Goal: Complete application form

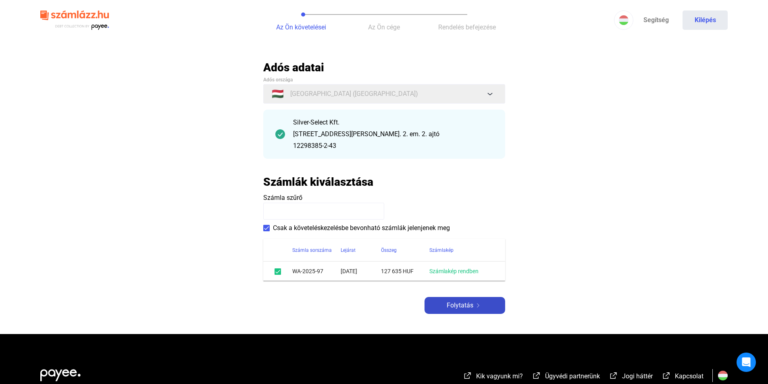
click at [444, 308] on div "Folytatás" at bounding box center [465, 306] width 76 height 10
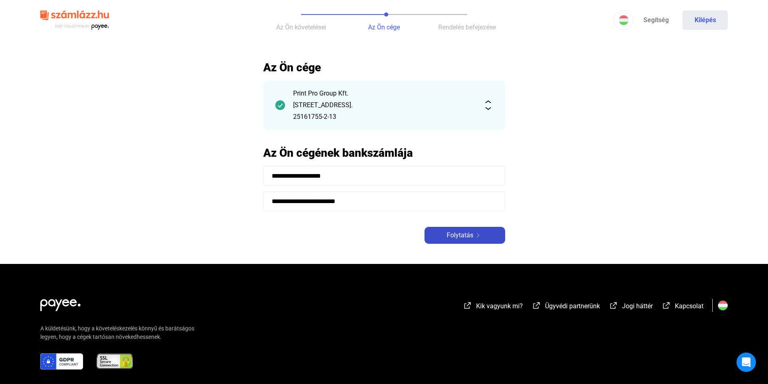
click at [468, 233] on span "Folytatás" at bounding box center [459, 235] width 27 height 10
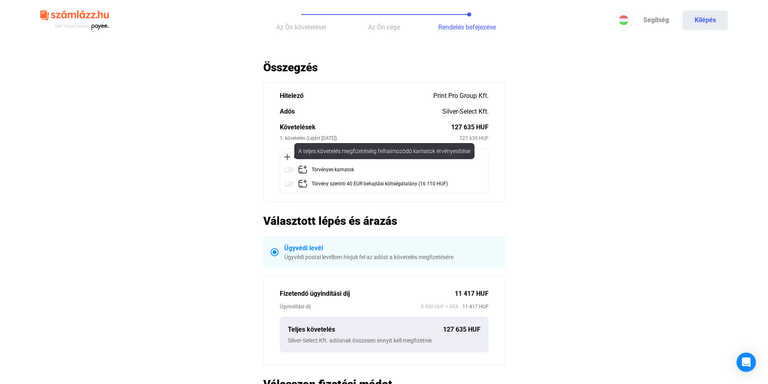
click at [289, 170] on img at bounding box center [289, 170] width 10 height 10
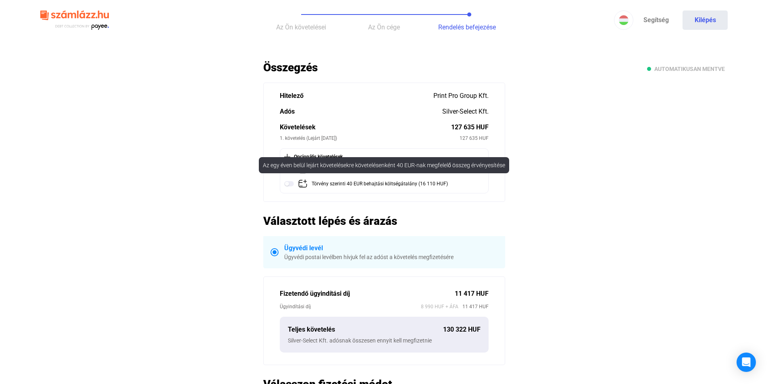
click at [292, 185] on img at bounding box center [289, 184] width 10 height 10
